Goal: Task Accomplishment & Management: Use online tool/utility

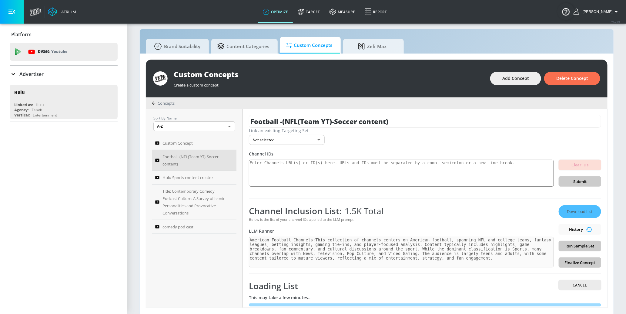
scroll to position [10, 0]
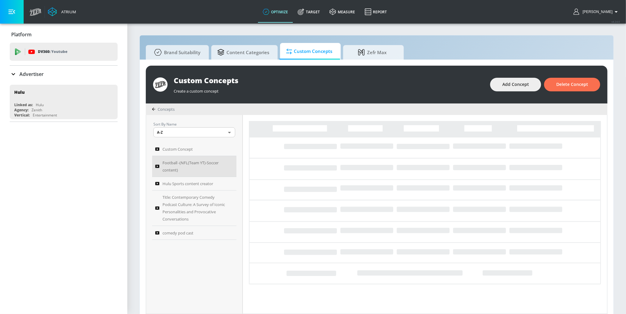
scroll to position [6, 0]
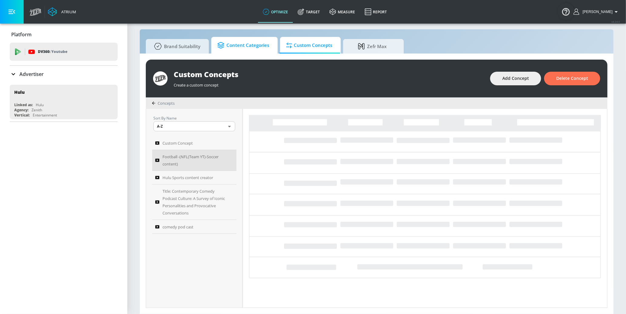
click at [225, 48] on icon at bounding box center [221, 45] width 9 height 7
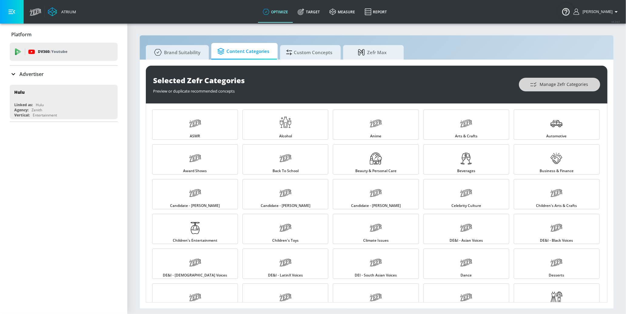
click at [539, 85] on span "Manage Zefr Categories" at bounding box center [559, 85] width 57 height 8
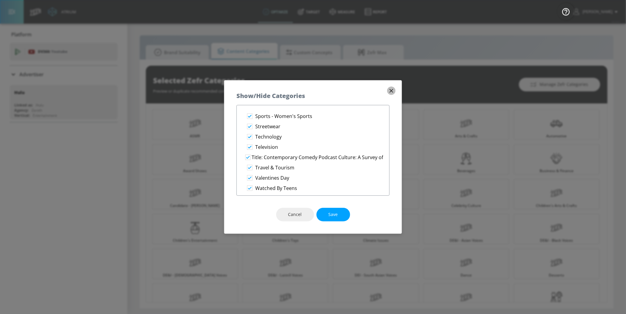
scroll to position [1043, 0]
click at [390, 91] on icon "button" at bounding box center [391, 91] width 7 height 7
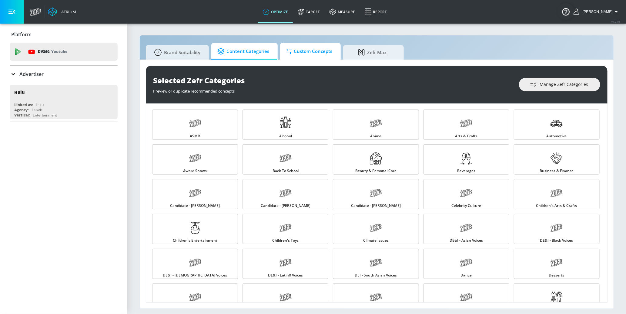
click at [304, 51] on span "Custom Concepts" at bounding box center [309, 51] width 46 height 15
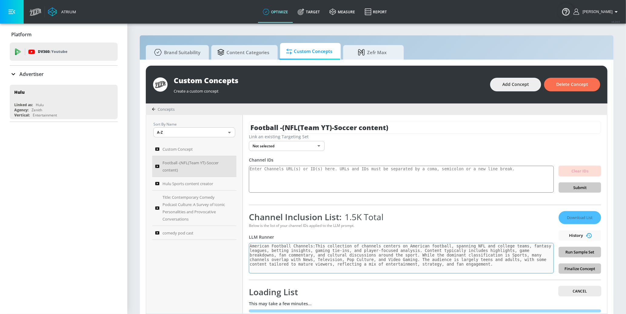
scroll to position [10, 0]
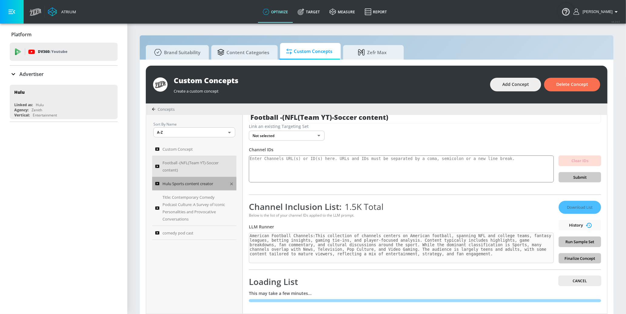
click at [192, 186] on span "Hulu Sports content creator" at bounding box center [187, 183] width 51 height 7
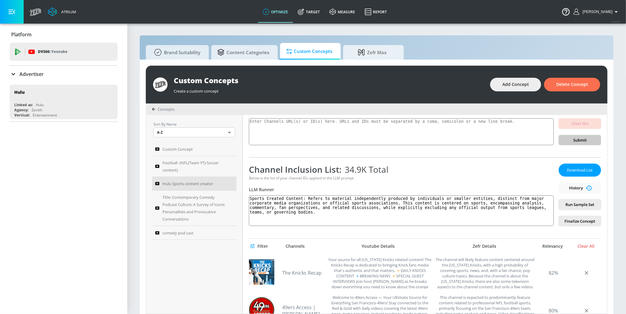
scroll to position [53, 0]
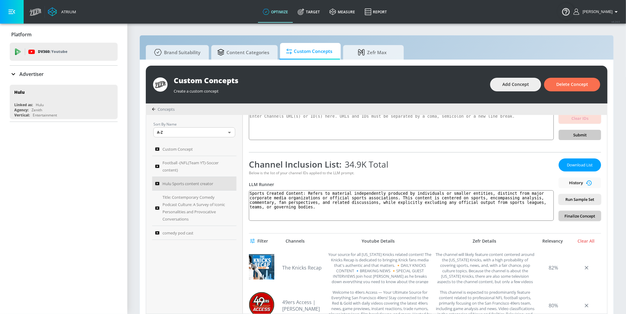
click at [570, 215] on span "Finalize Concept" at bounding box center [579, 216] width 33 height 7
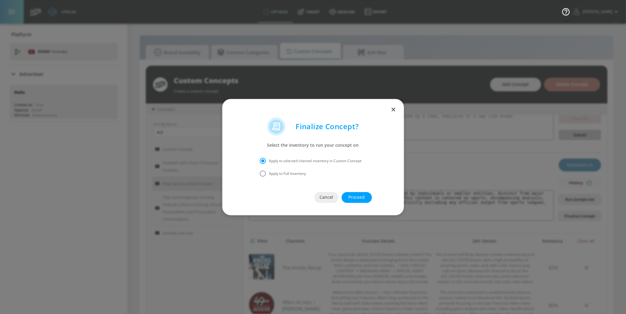
click at [360, 200] on span "Proceed" at bounding box center [356, 198] width 6 height 8
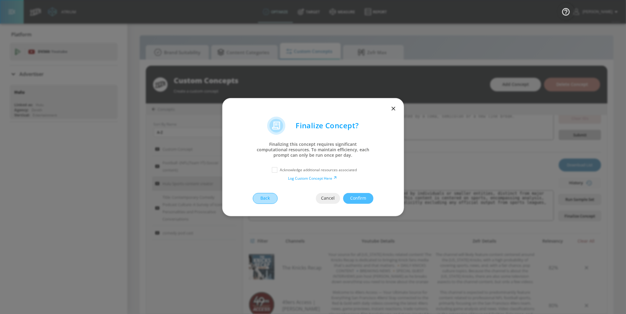
click at [265, 196] on span "Back" at bounding box center [265, 199] width 0 height 8
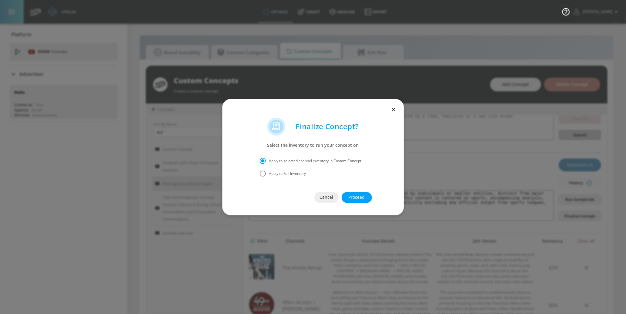
click at [268, 174] on input "Apply to Full Inventory" at bounding box center [262, 174] width 13 height 13
radio input "true"
click at [347, 198] on button "Proceed" at bounding box center [356, 197] width 30 height 11
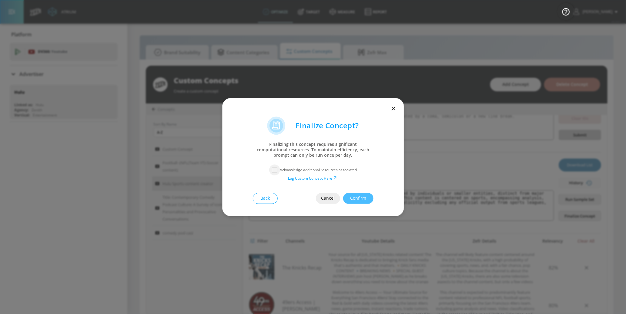
click at [276, 171] on input "checkbox" at bounding box center [274, 170] width 11 height 11
checkbox input "true"
click at [357, 201] on span "Confirm" at bounding box center [358, 199] width 6 height 8
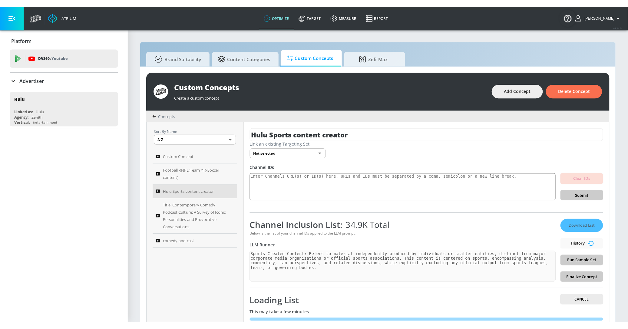
scroll to position [10, 0]
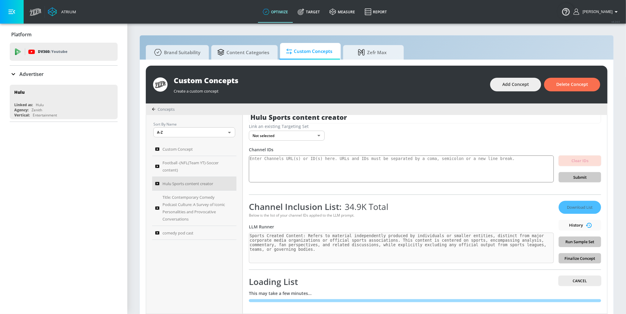
click at [622, 311] on section "Brand Suitability Content Categories Custom Concepts Zefr Max Custom Concepts C…" at bounding box center [376, 172] width 498 height 298
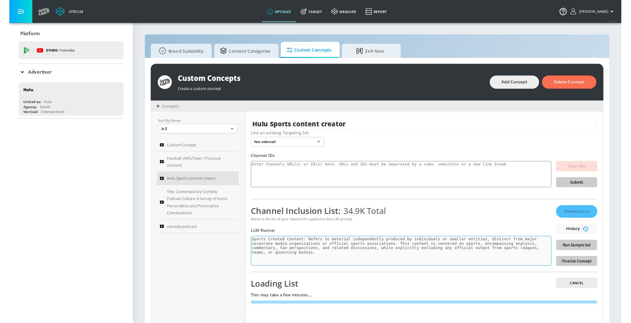
scroll to position [6, 0]
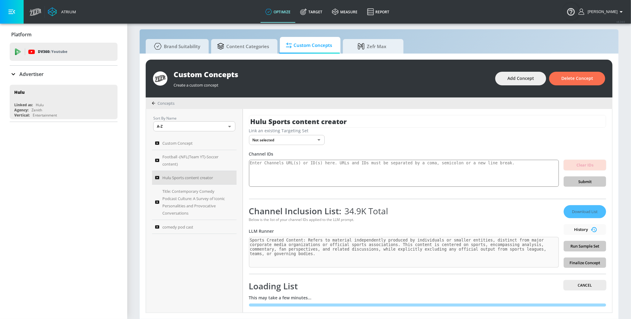
drag, startPoint x: 623, startPoint y: 318, endPoint x: 622, endPoint y: 321, distance: 3.4
click at [622, 314] on html "Atrium optimize Target measure Report optimize Target measure Report v 4.24.0 R…" at bounding box center [315, 157] width 631 height 326
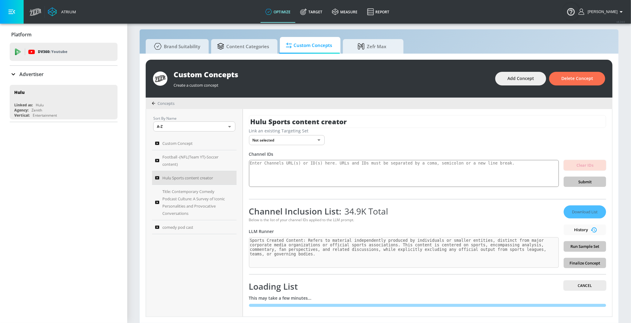
click at [421, 211] on div "Channel Inclusion List: 34.9K Total" at bounding box center [404, 211] width 310 height 12
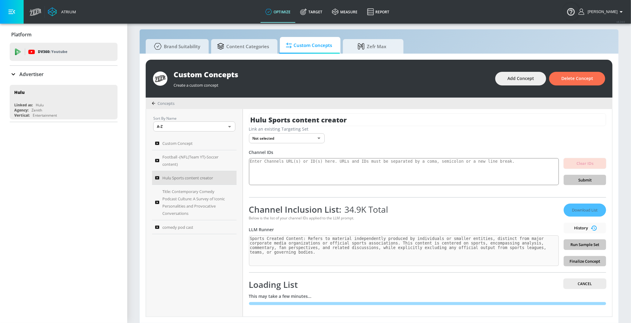
click at [307, 138] on body "Atrium optimize Target measure Report optimize Target measure Report v 4.24.0 R…" at bounding box center [315, 158] width 631 height 329
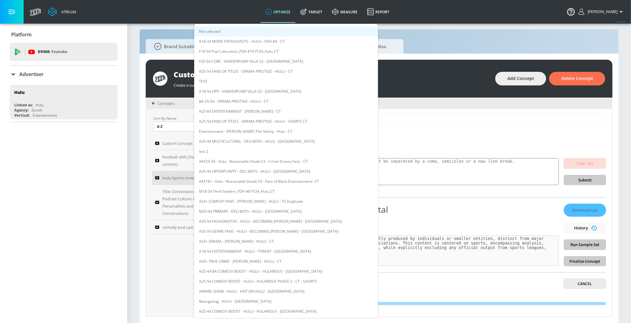
click at [103, 203] on div at bounding box center [315, 161] width 631 height 323
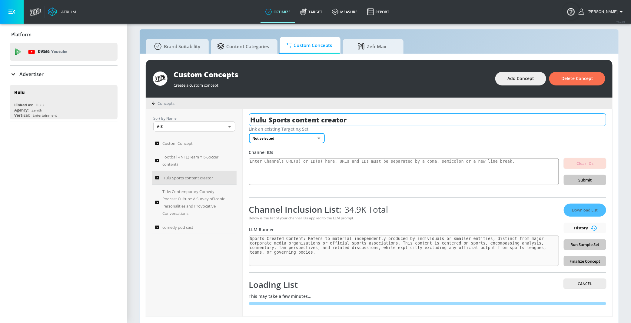
click at [260, 121] on input "Hulu Sports content creator" at bounding box center [427, 119] width 357 height 13
click at [291, 136] on body "Atrium optimize Target measure Report optimize Target measure Report v 4.24.0 R…" at bounding box center [315, 158] width 631 height 329
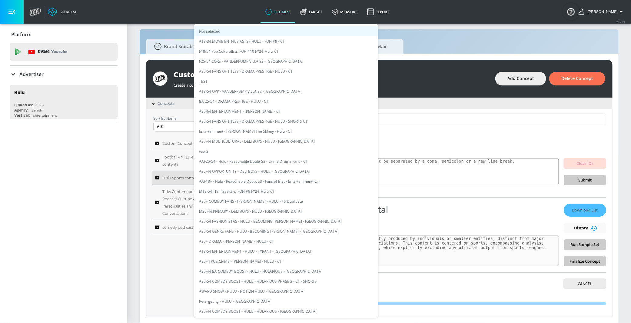
click at [114, 234] on div at bounding box center [315, 161] width 631 height 323
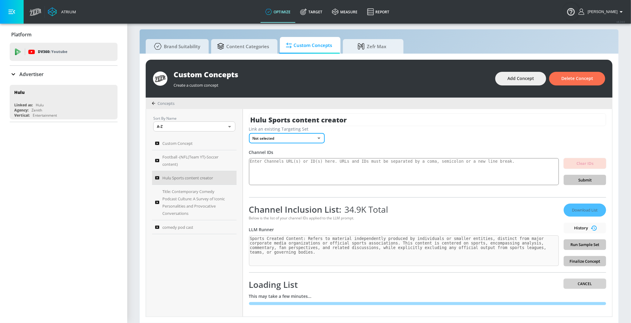
click at [578, 284] on span "Cancel" at bounding box center [585, 283] width 33 height 6
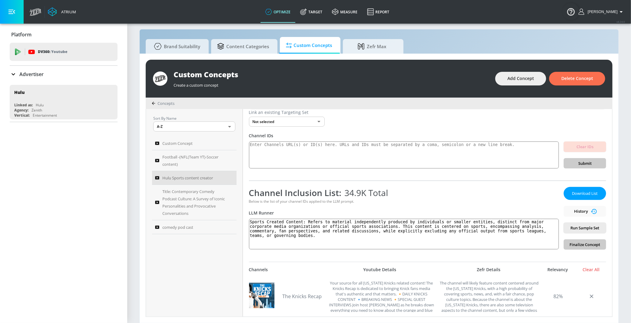
scroll to position [0, 0]
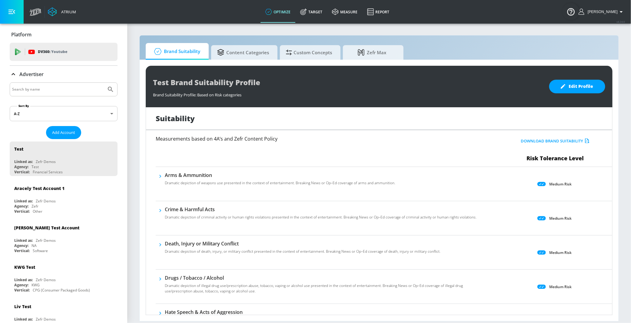
click at [42, 90] on input "Search by name" at bounding box center [58, 89] width 92 height 8
type input "hulu"
click at [104, 83] on button "Submit Search" at bounding box center [110, 89] width 13 height 13
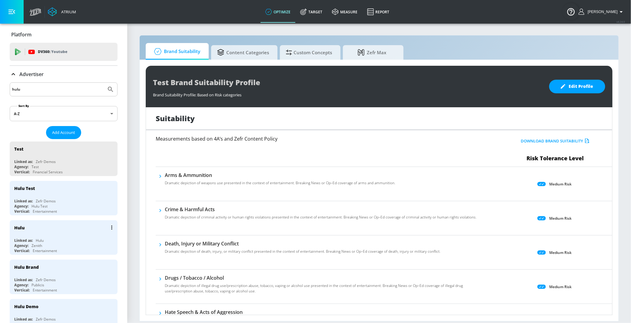
click at [41, 243] on div "Zenith" at bounding box center [37, 245] width 11 height 5
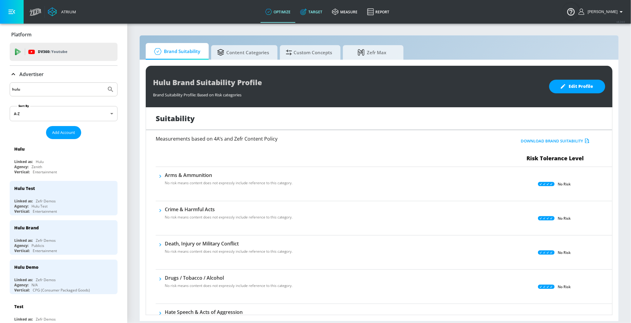
click at [324, 12] on link "Target" at bounding box center [311, 12] width 32 height 22
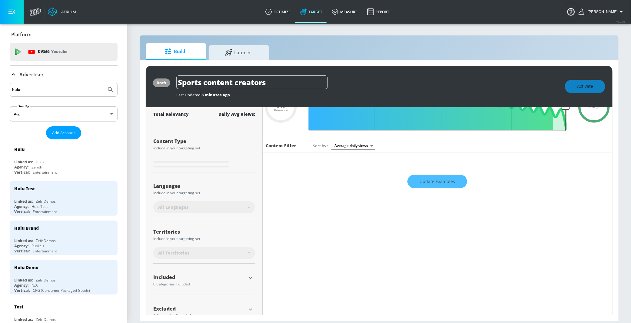
scroll to position [62, 0]
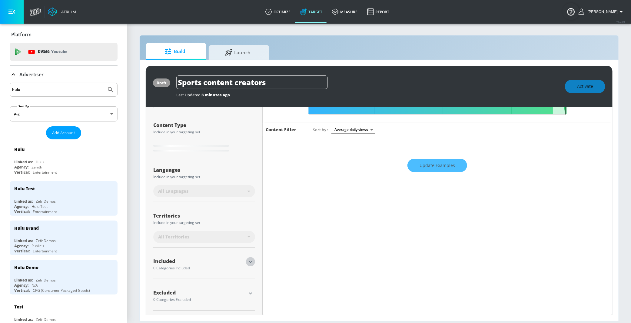
click at [253, 263] on icon "button" at bounding box center [250, 261] width 7 height 7
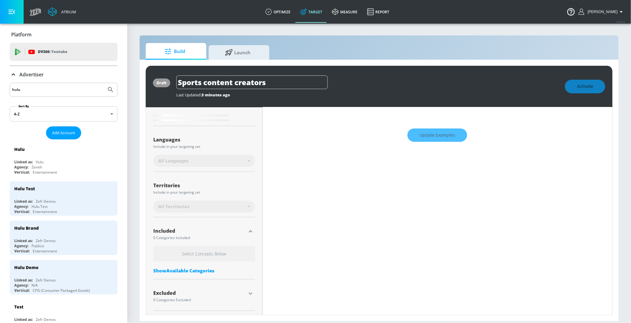
click at [202, 273] on div "Show Available Categories" at bounding box center [204, 270] width 102 height 6
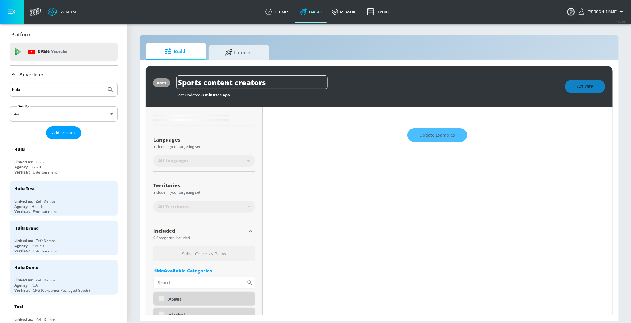
type input "0.6"
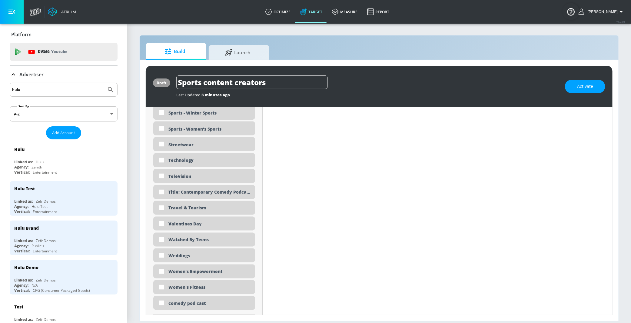
scroll to position [1877, 0]
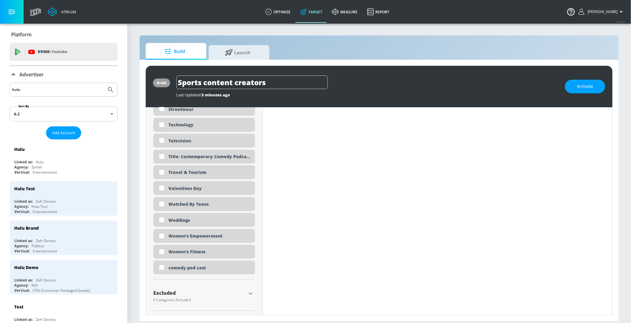
click at [25, 76] on p "Advertiser" at bounding box center [31, 74] width 24 height 7
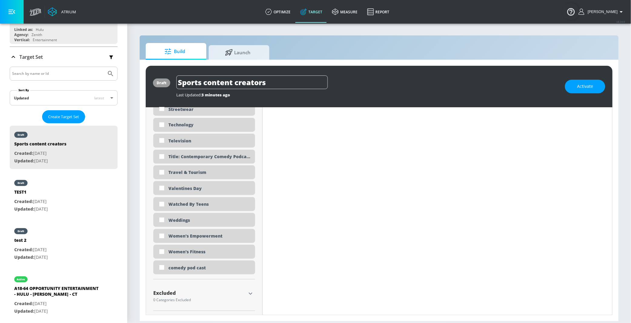
scroll to position [75, 0]
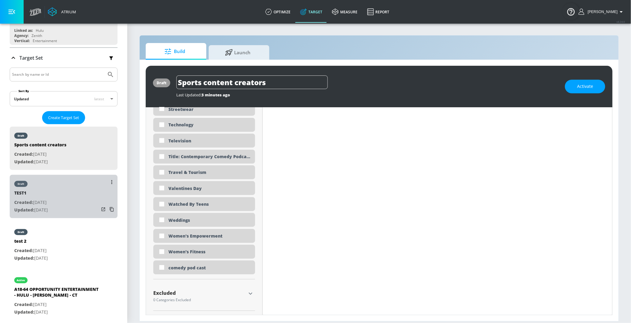
click at [43, 199] on p "Created: [DATE]" at bounding box center [31, 203] width 34 height 8
type input "TEST1"
type input "videos"
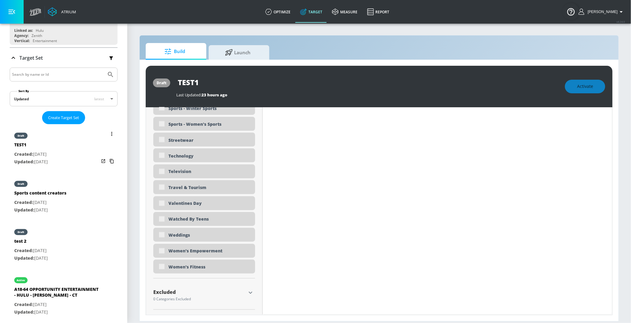
scroll to position [1837, 0]
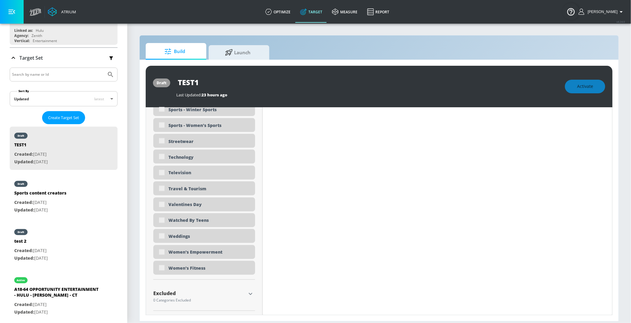
type input "0.76"
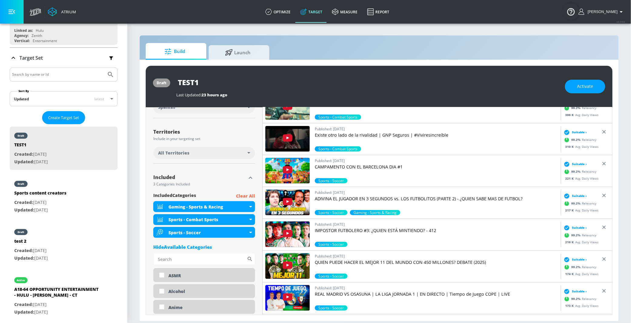
scroll to position [190, 0]
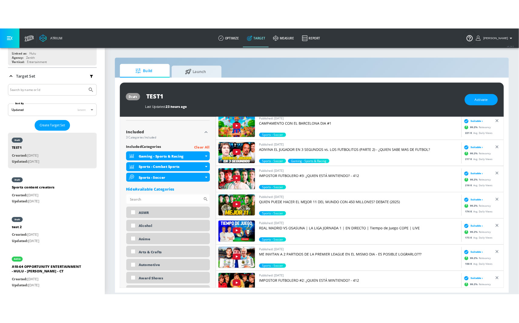
scroll to position [28, 0]
